Goal: Check status

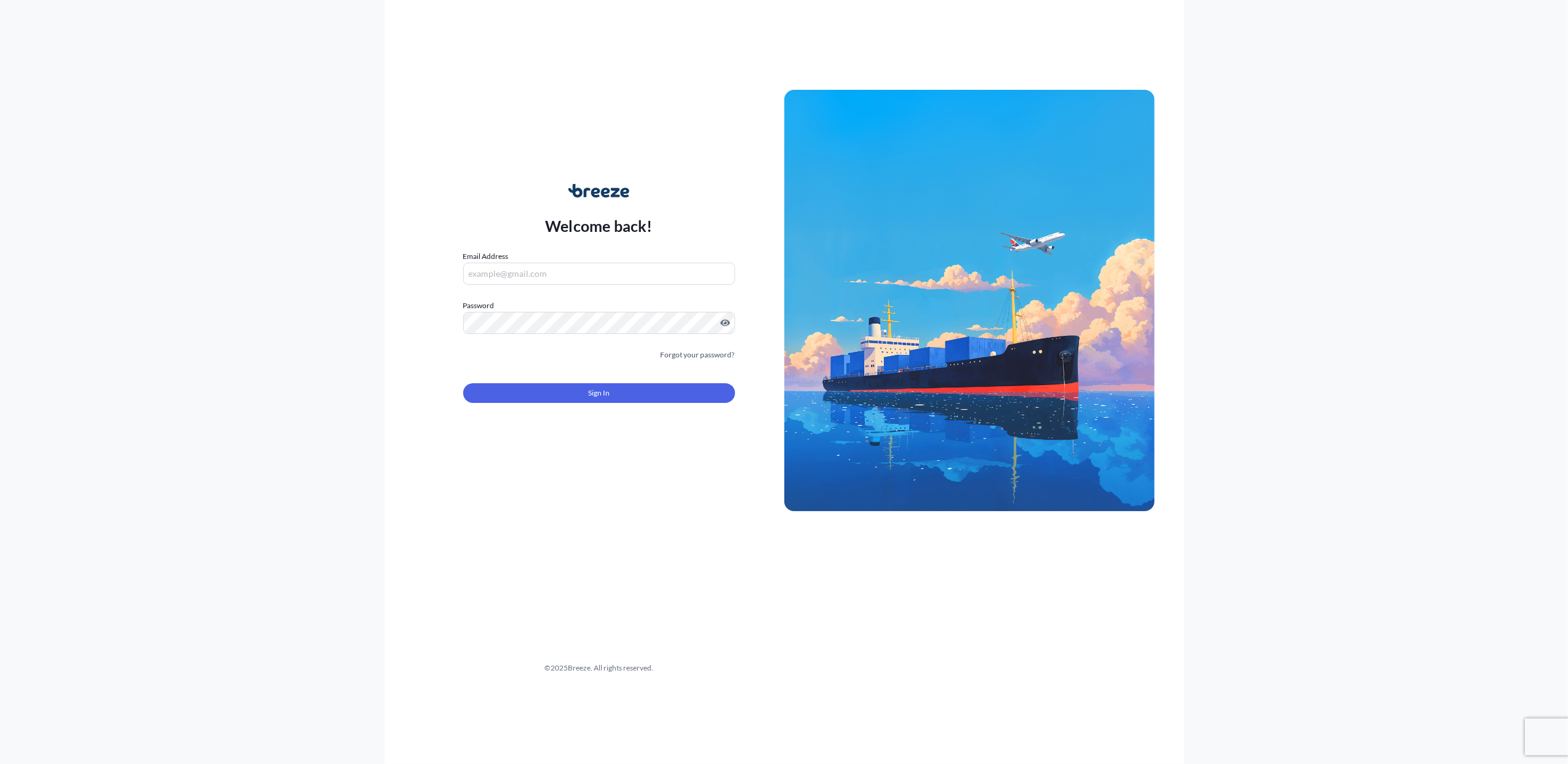
type input "[PERSON_NAME][EMAIL_ADDRESS][DOMAIN_NAME]"
click at [599, 393] on span "Sign In" at bounding box center [599, 393] width 21 height 13
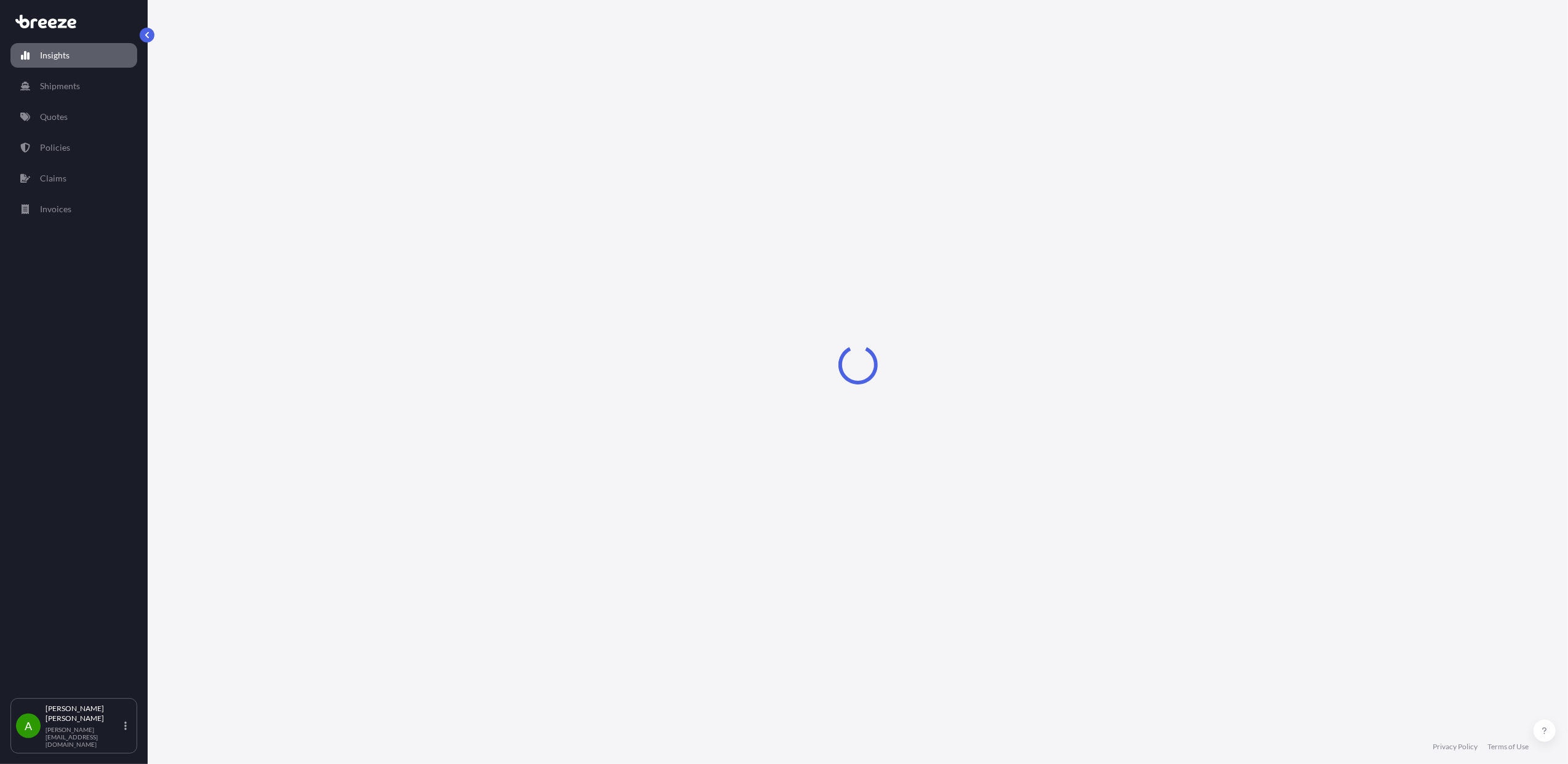
select select "2025"
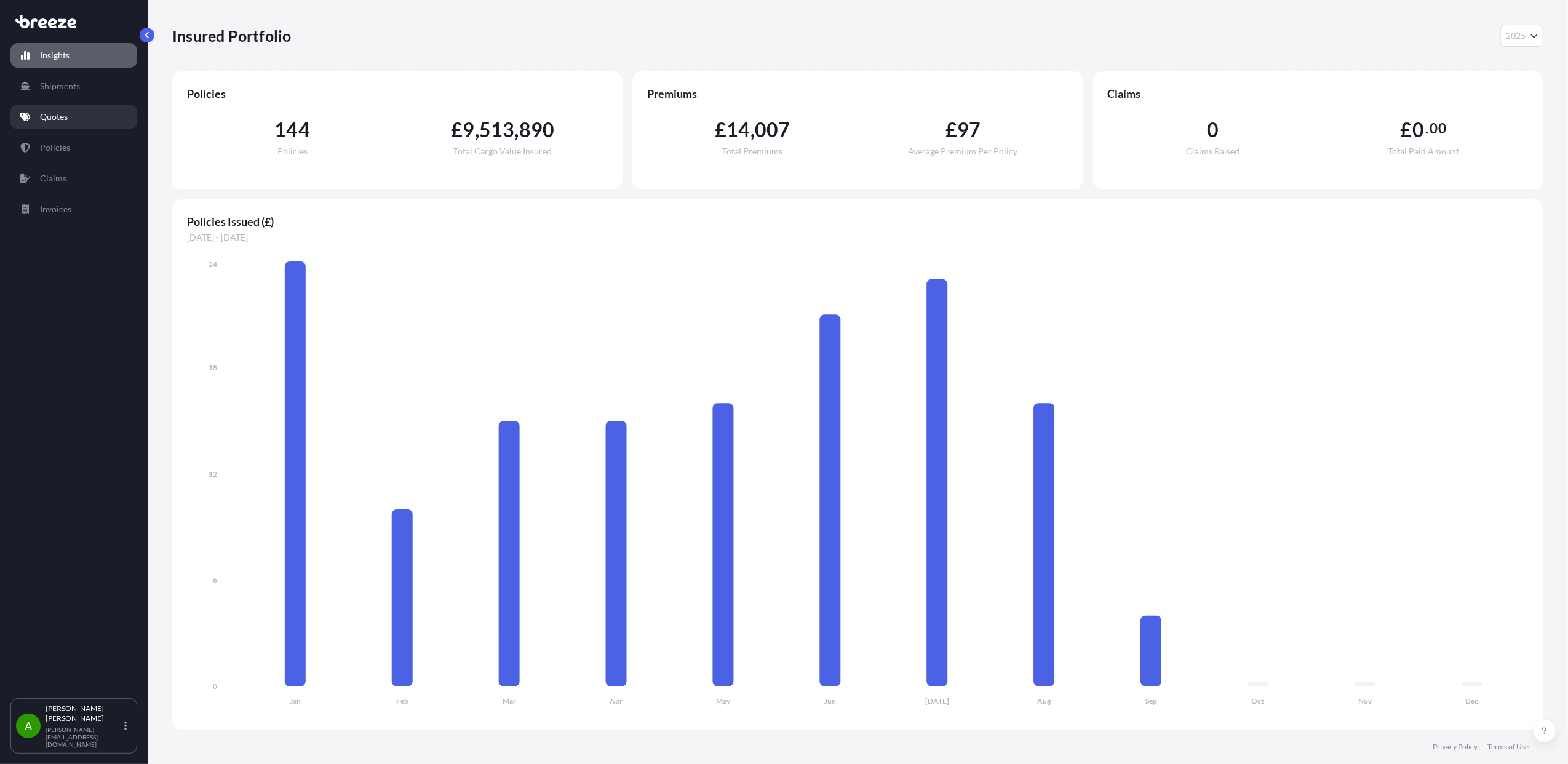
click at [80, 116] on link "Quotes" at bounding box center [74, 117] width 127 height 25
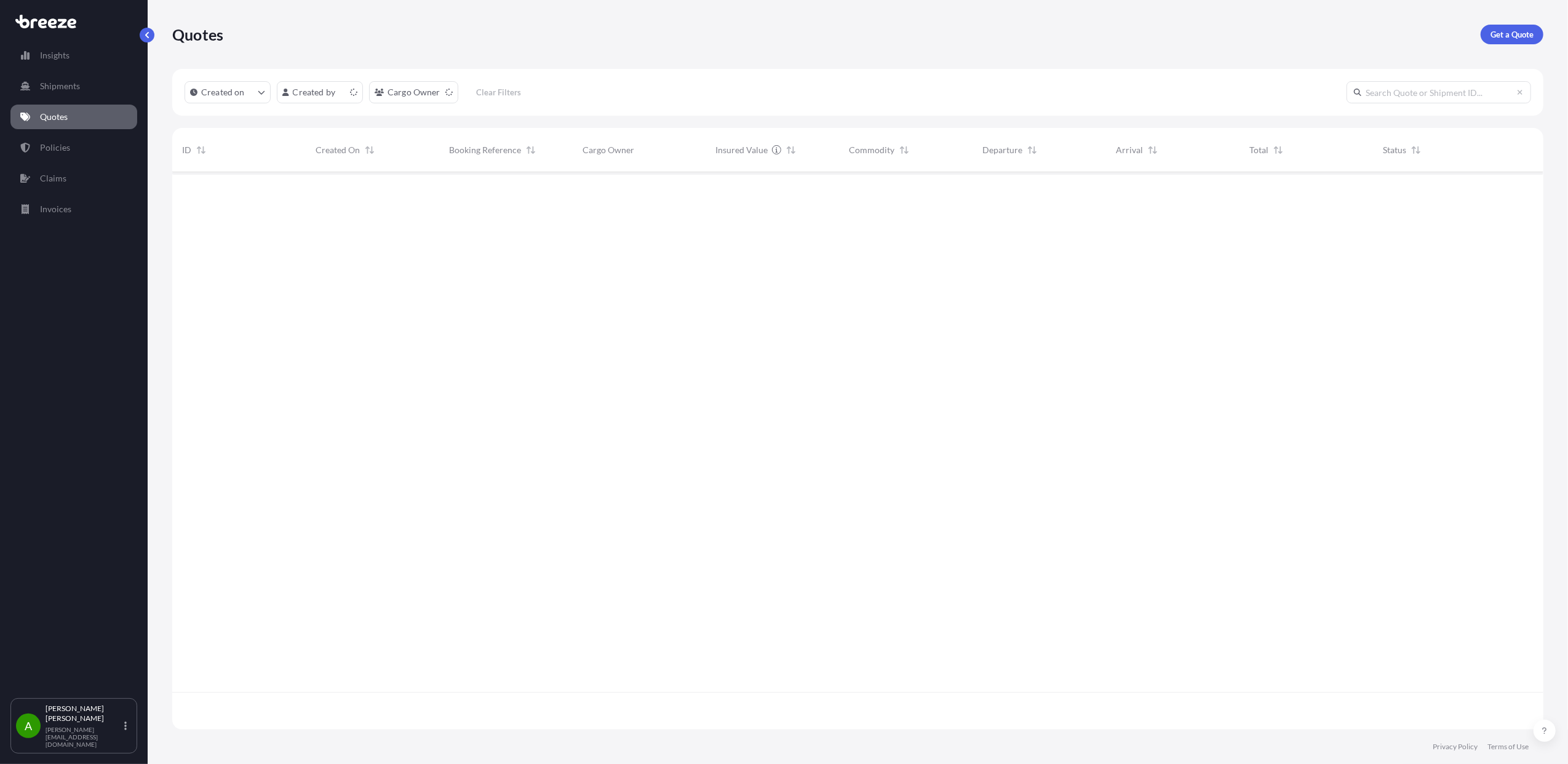
scroll to position [552, 1358]
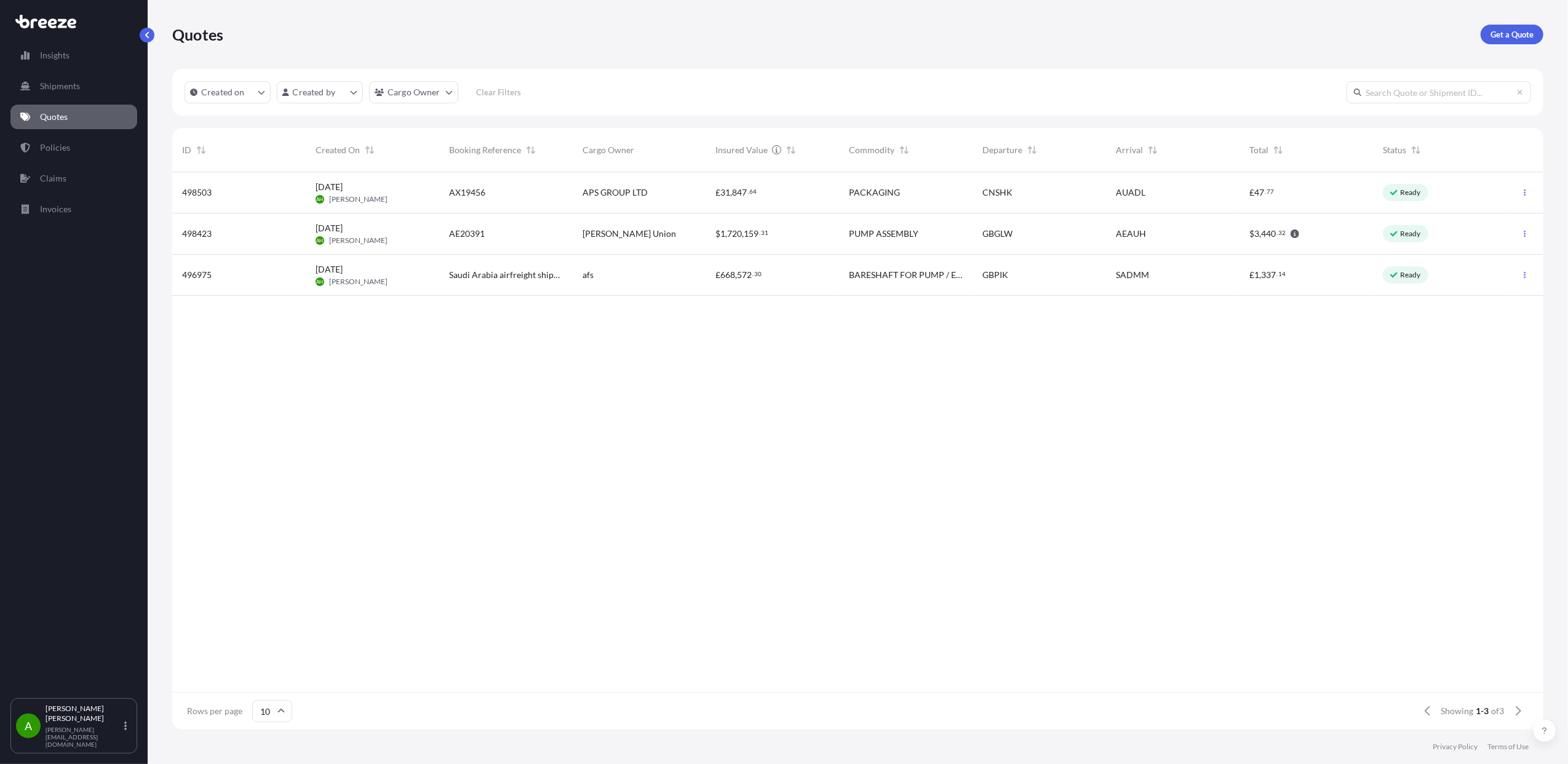
click at [1288, 231] on div "$ 3 , 440 . 32" at bounding box center [1274, 233] width 50 height 13
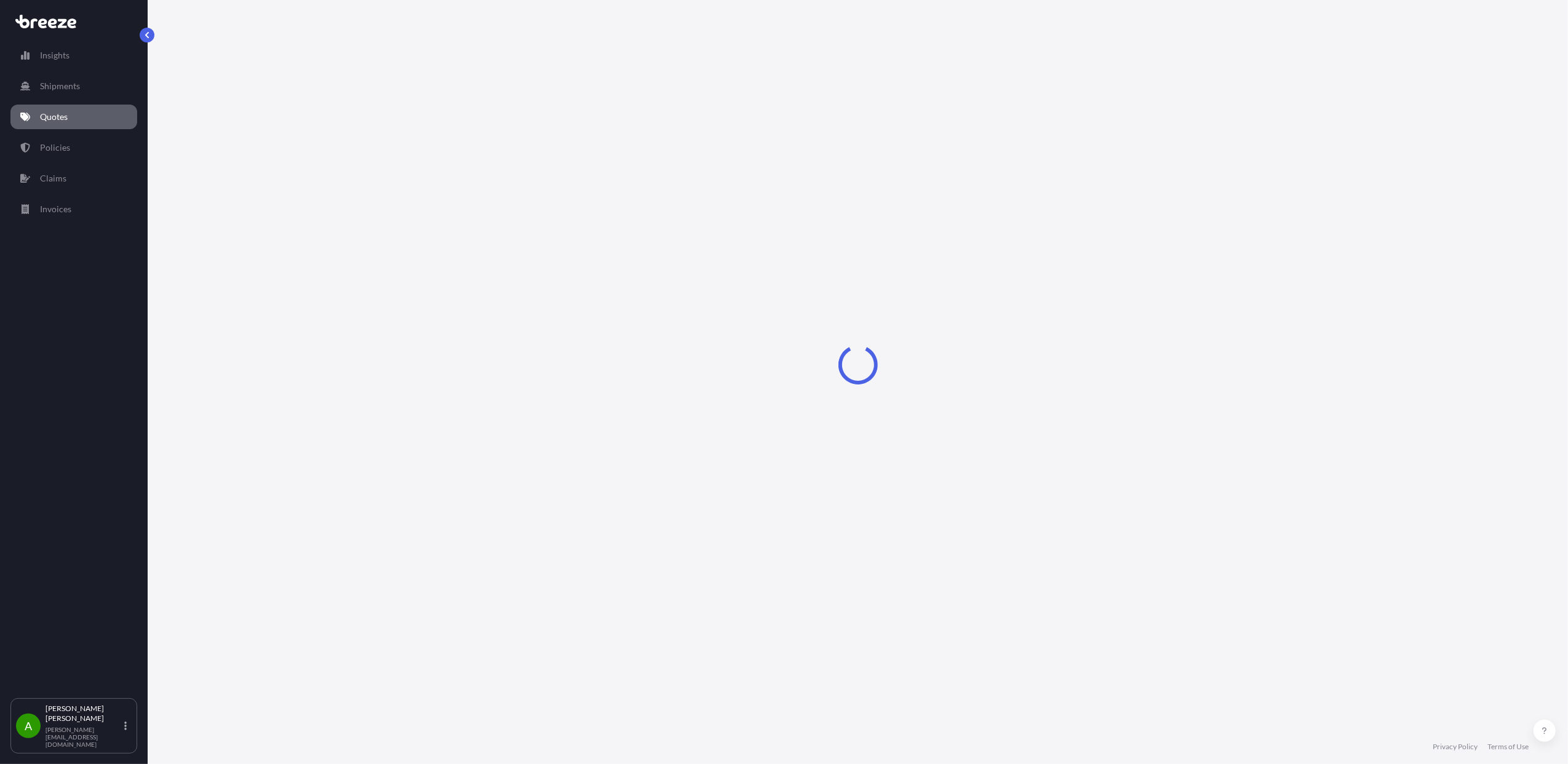
select select "Road"
select select "Sea"
select select "Road"
select select "2"
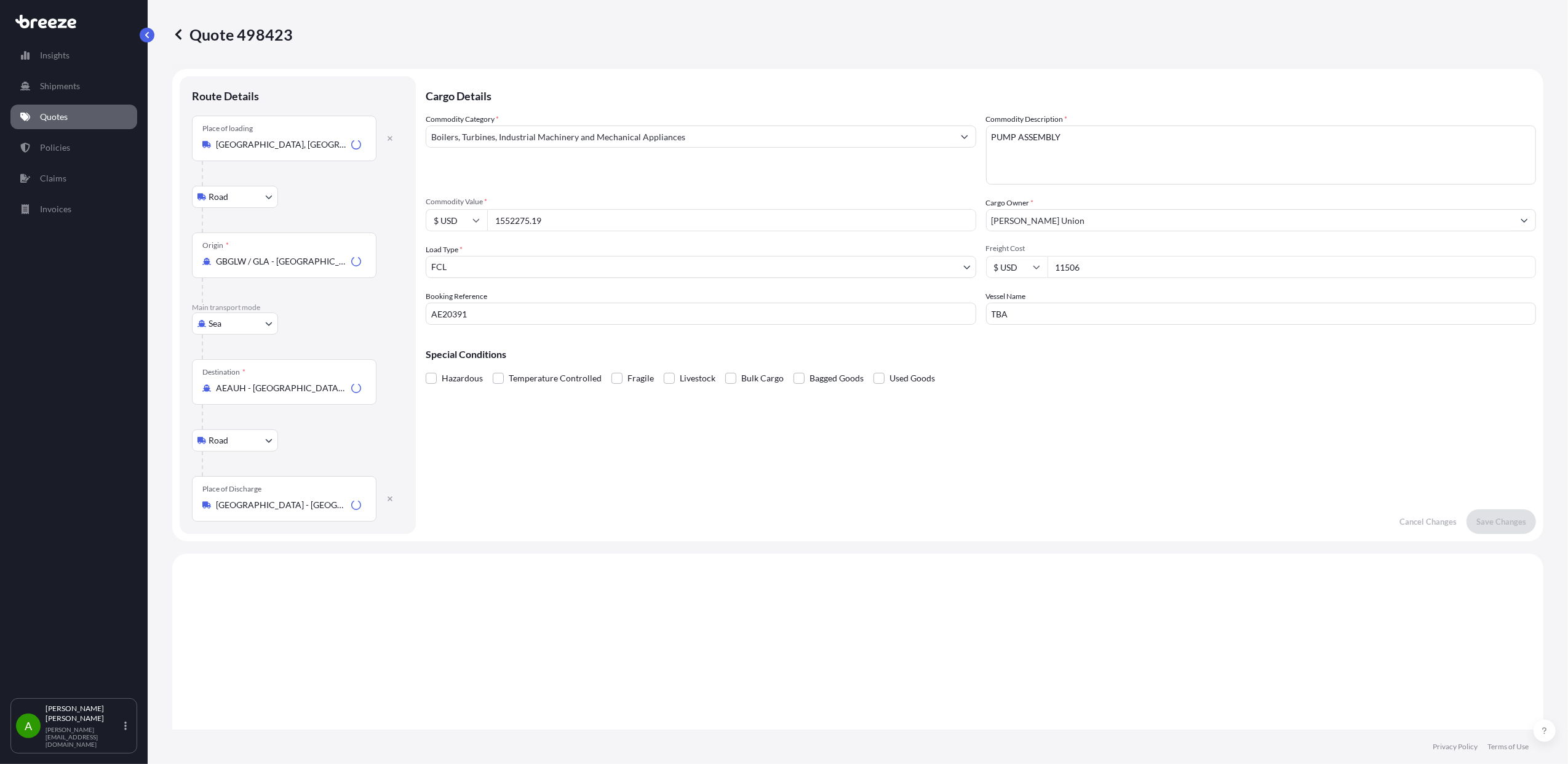
scroll to position [493, 0]
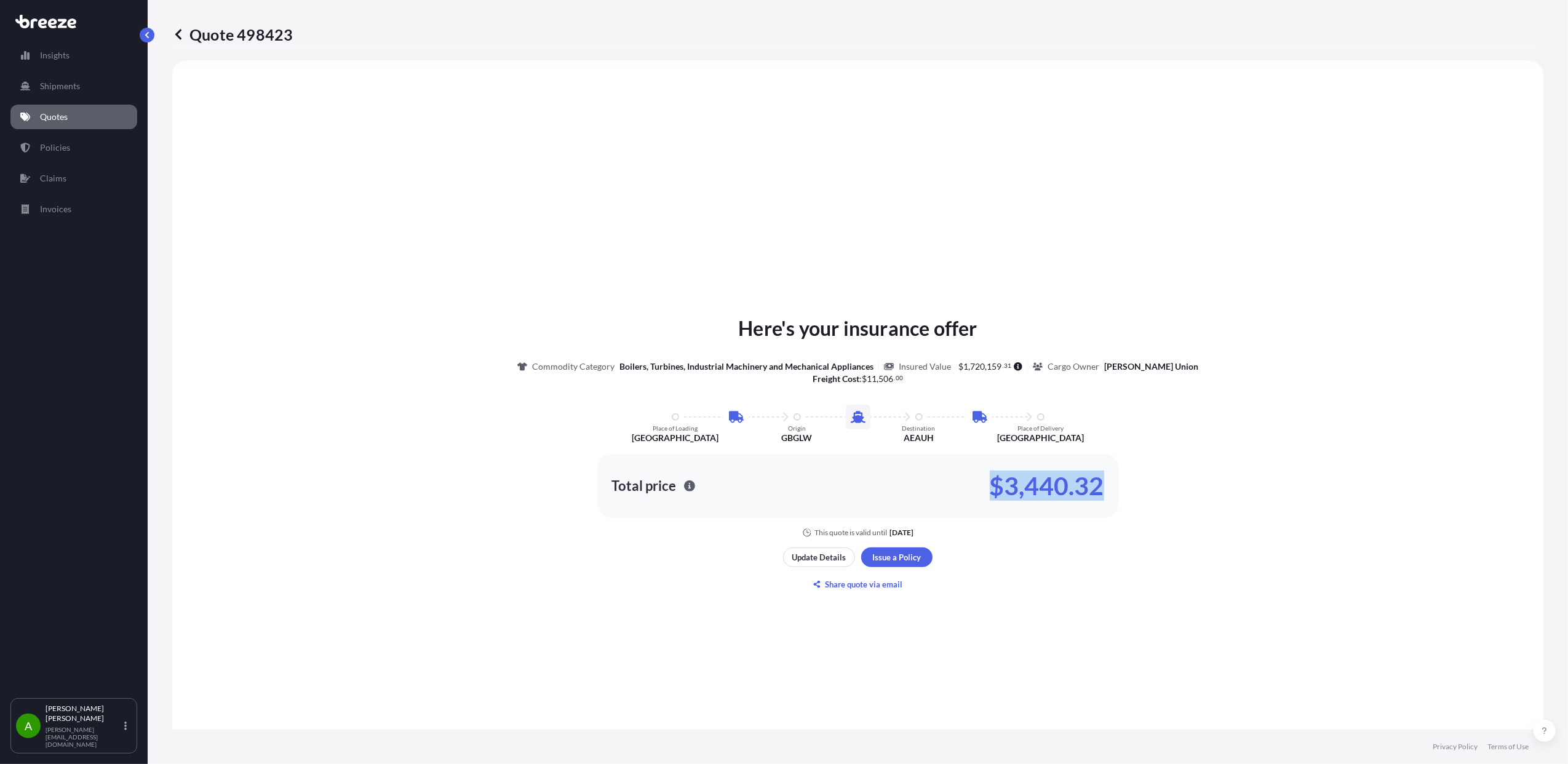
drag, startPoint x: 1077, startPoint y: 481, endPoint x: 990, endPoint y: 482, distance: 87.0
click at [990, 482] on p "$3,440.32" at bounding box center [1047, 486] width 115 height 20
